Goal: Transaction & Acquisition: Purchase product/service

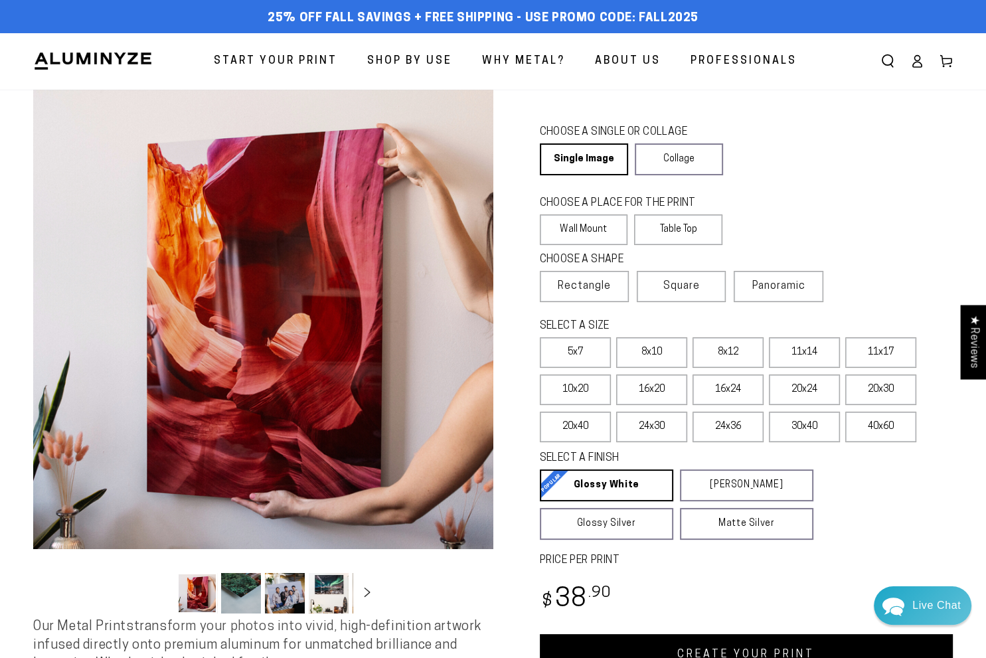
drag, startPoint x: 863, startPoint y: 177, endPoint x: 831, endPoint y: 169, distance: 32.7
click at [863, 177] on div "CHOOSE A SINGLE OR COLLAGE Learn more Single Image Collage" at bounding box center [747, 152] width 414 height 58
click at [848, 124] on div "CHOOSE A SINGLE OR COLLAGE Learn more Single Image Collage" at bounding box center [747, 152] width 414 height 58
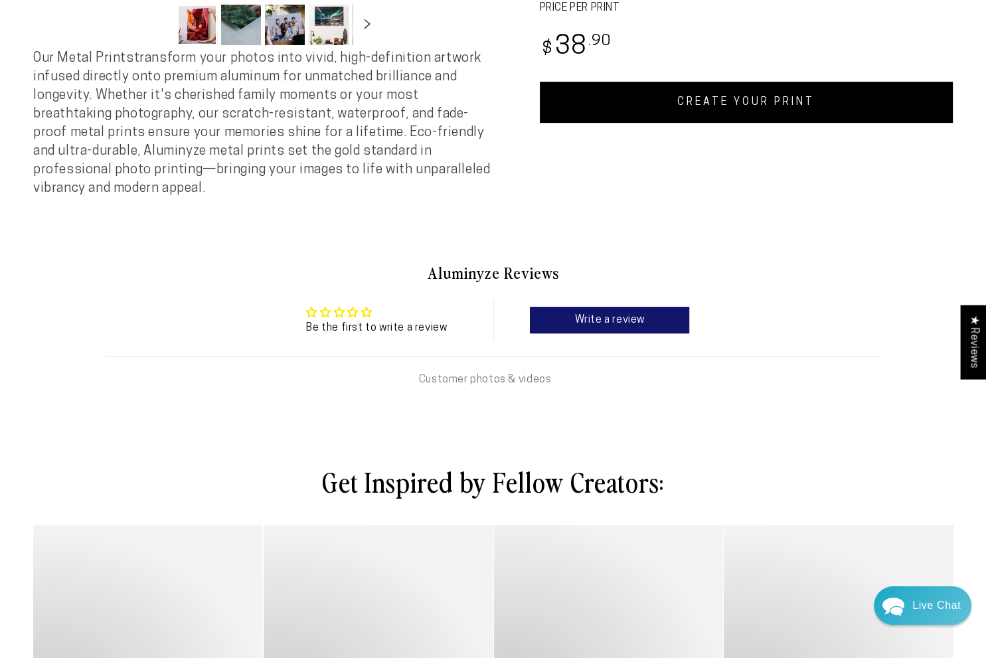
scroll to position [598, 0]
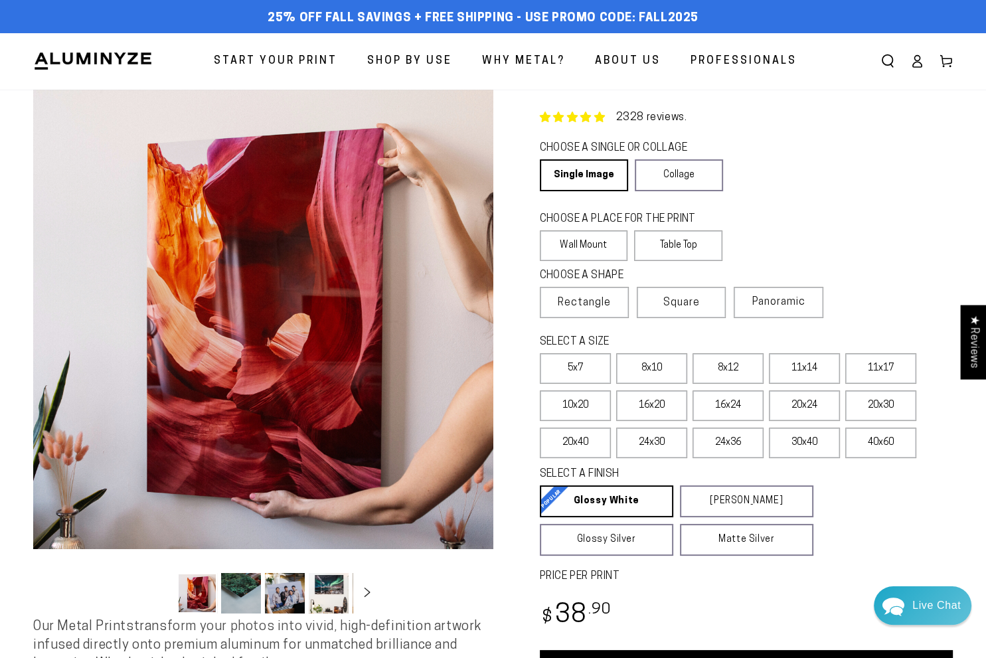
click at [628, 112] on link "2328 reviews." at bounding box center [651, 117] width 71 height 11
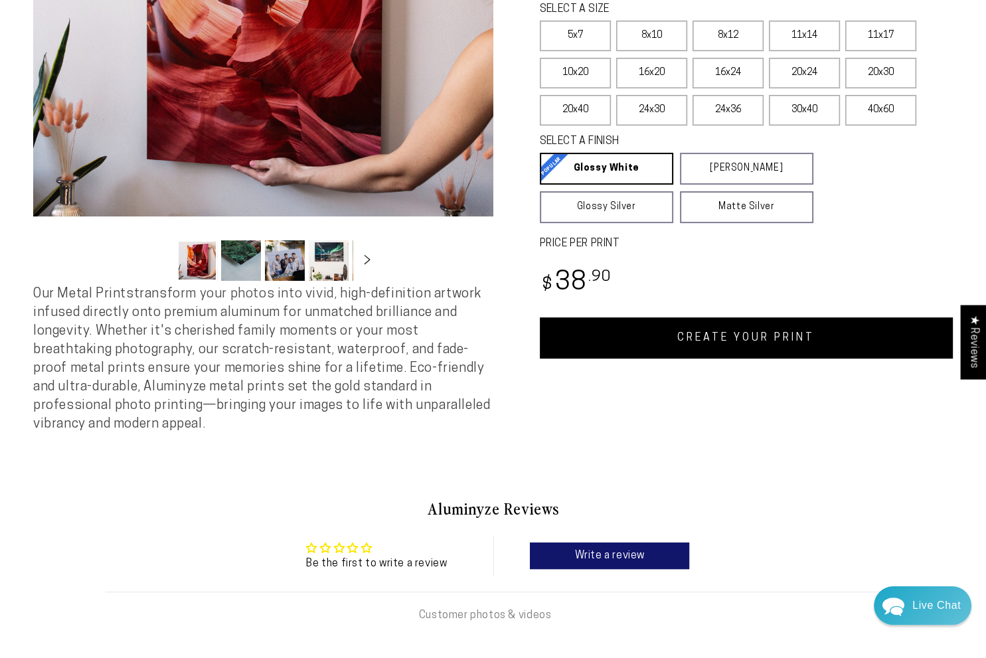
scroll to position [332, 0]
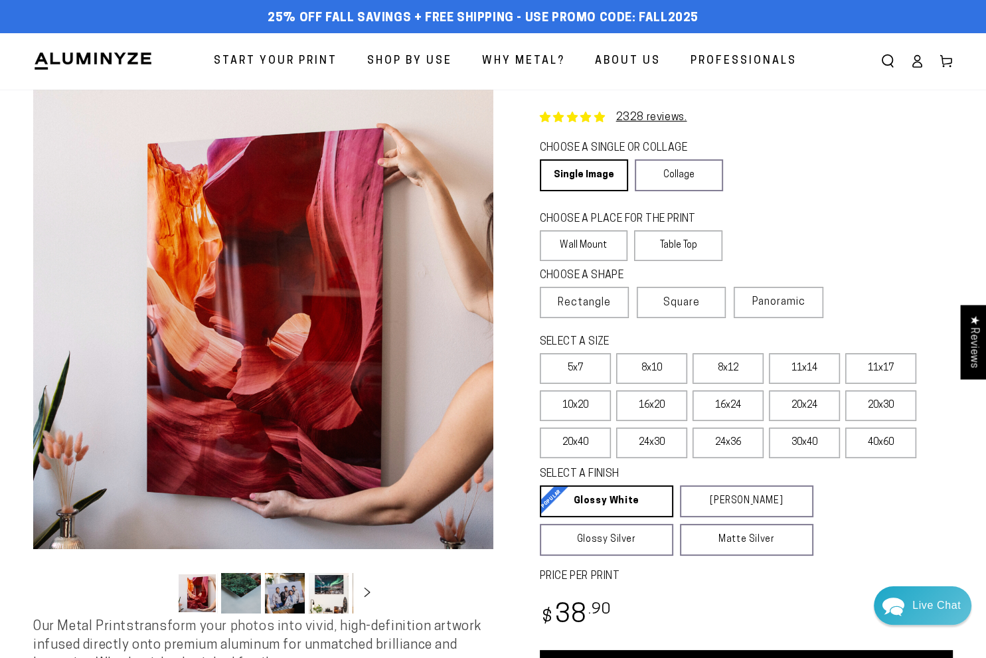
drag, startPoint x: 885, startPoint y: 218, endPoint x: 877, endPoint y: 215, distance: 8.6
click at [885, 218] on div "CHOOSE A PLACE FOR THE PRINT Learn more Wall Mount Table Top" at bounding box center [747, 238] width 414 height 56
